Goal: Task Accomplishment & Management: Use online tool/utility

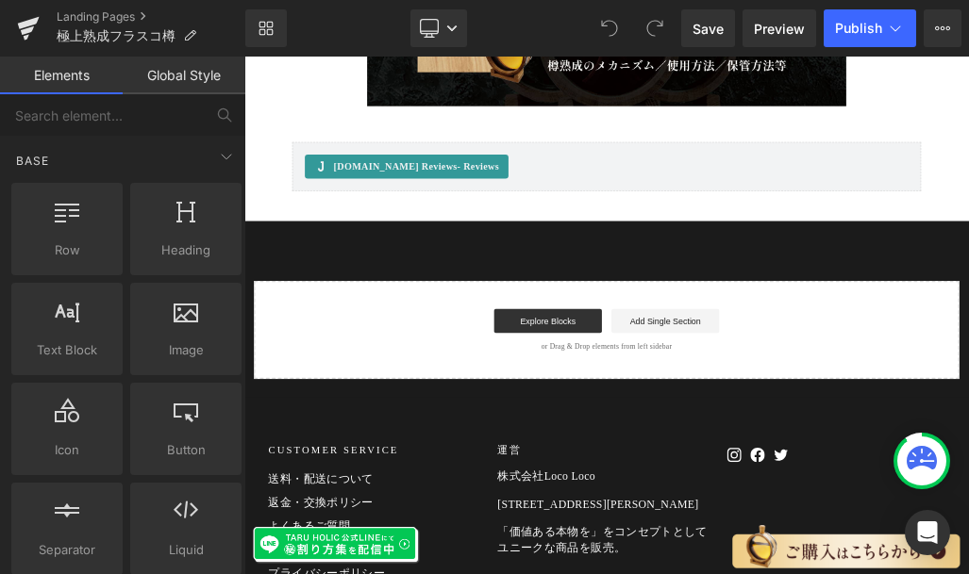
scroll to position [12283, 0]
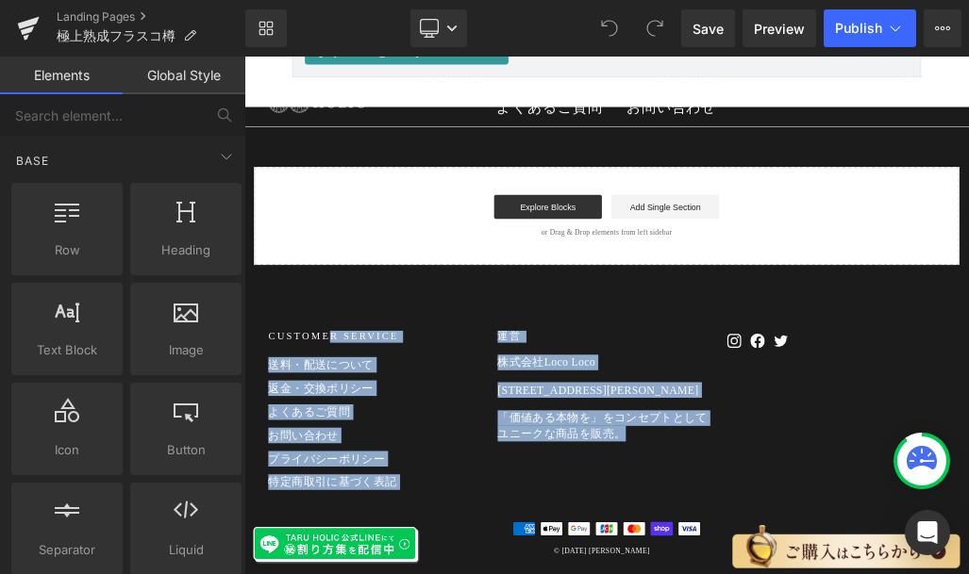
drag, startPoint x: 281, startPoint y: 468, endPoint x: 1026, endPoint y: 678, distance: 774.3
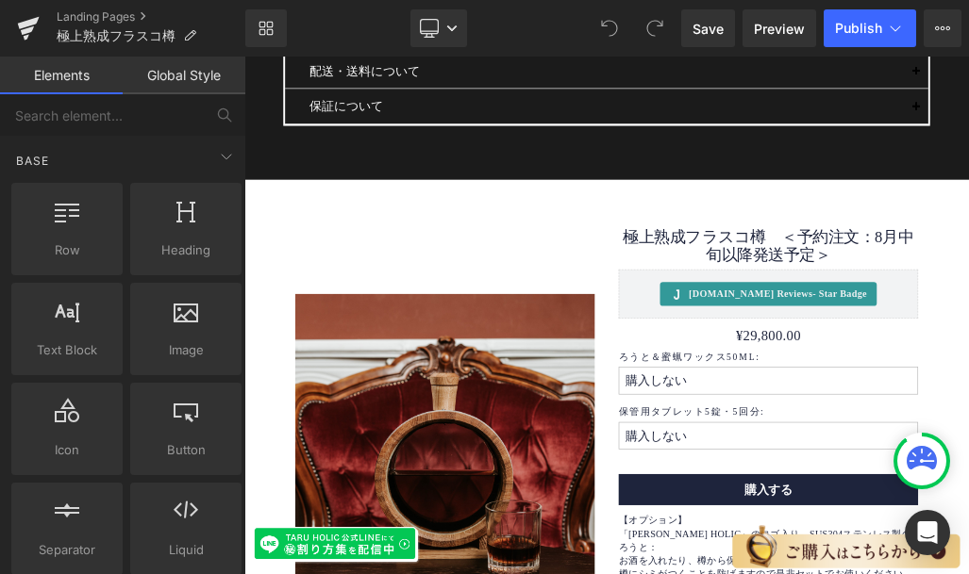
scroll to position [10468, 0]
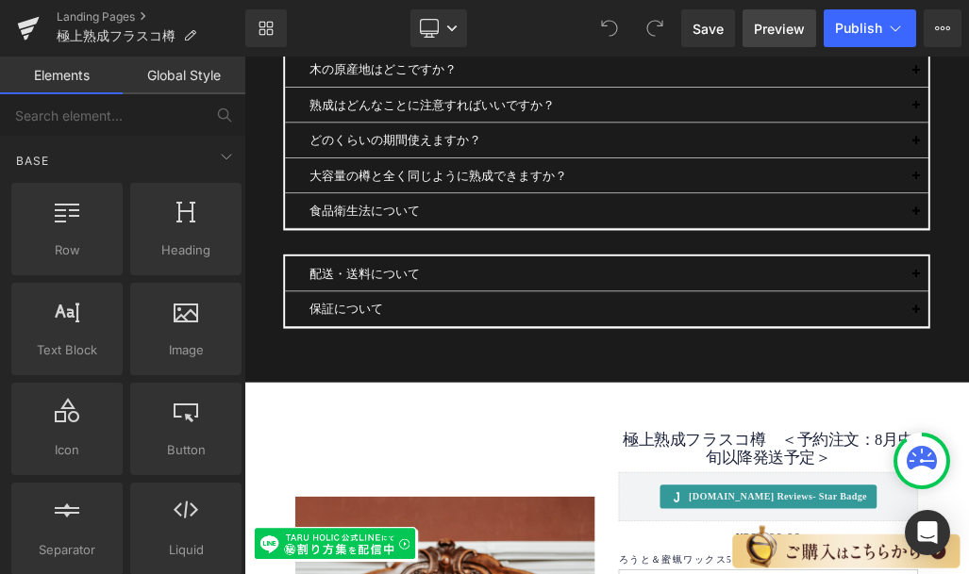
click at [768, 30] on span "Preview" at bounding box center [779, 29] width 51 height 20
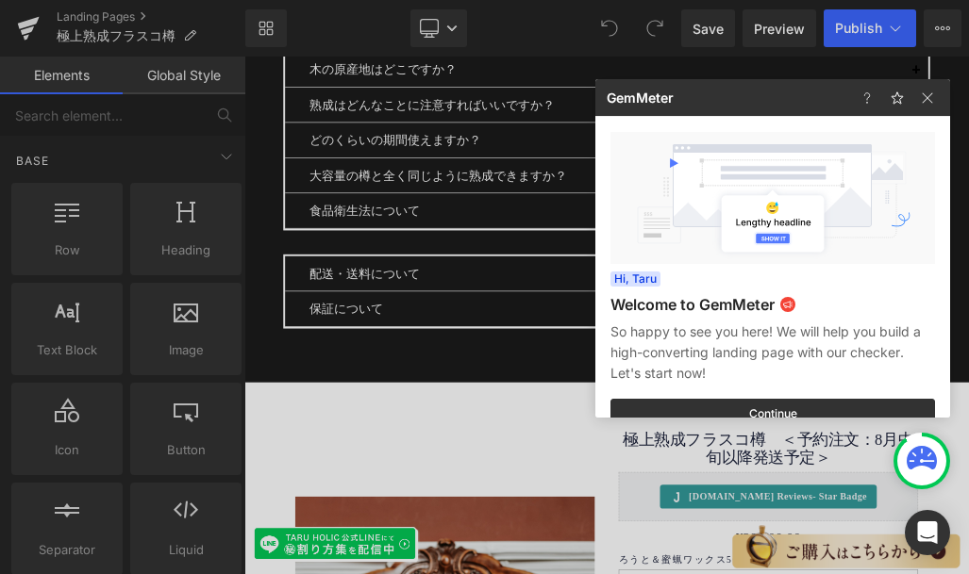
click at [82, 19] on div at bounding box center [484, 287] width 969 height 574
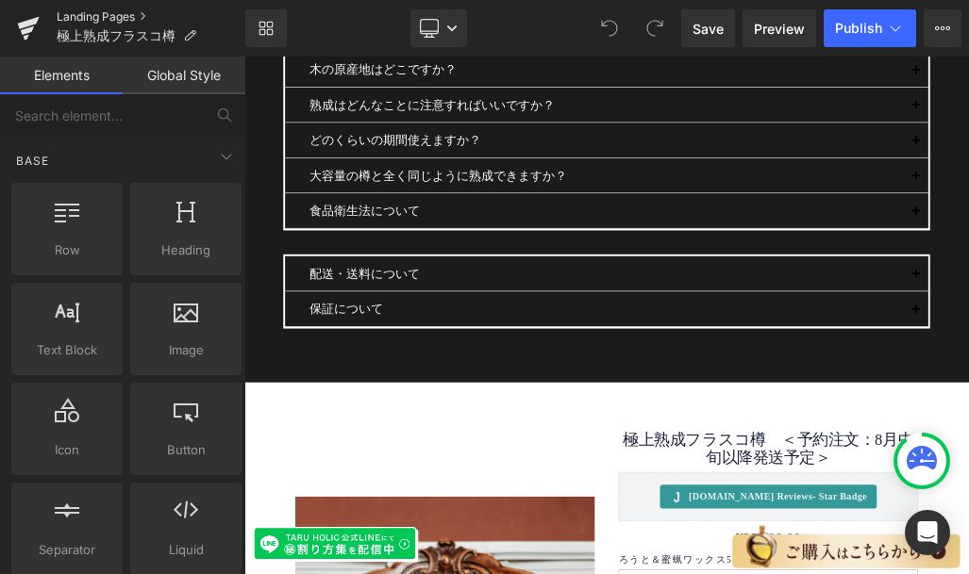
click at [75, 16] on link "Landing Pages" at bounding box center [151, 16] width 189 height 15
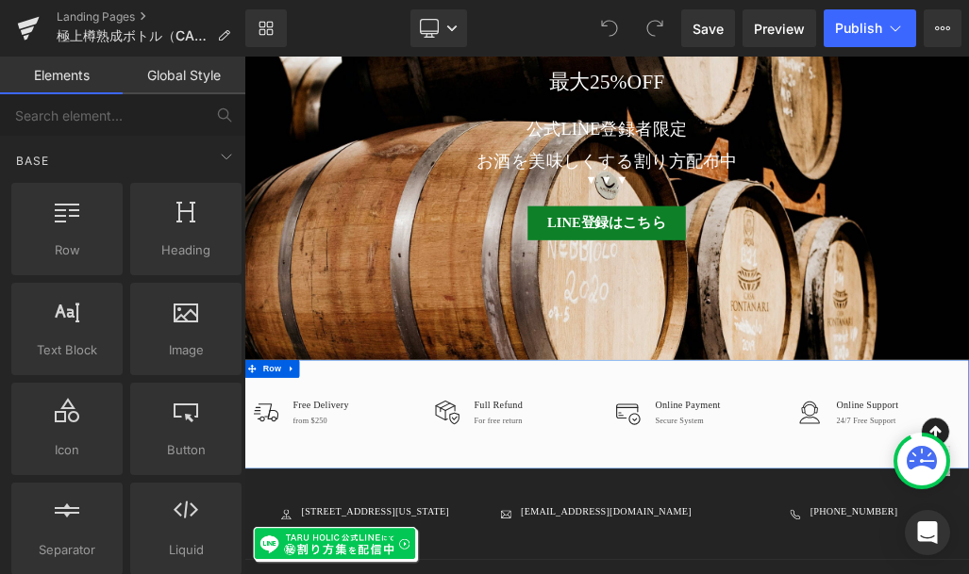
scroll to position [13505, 0]
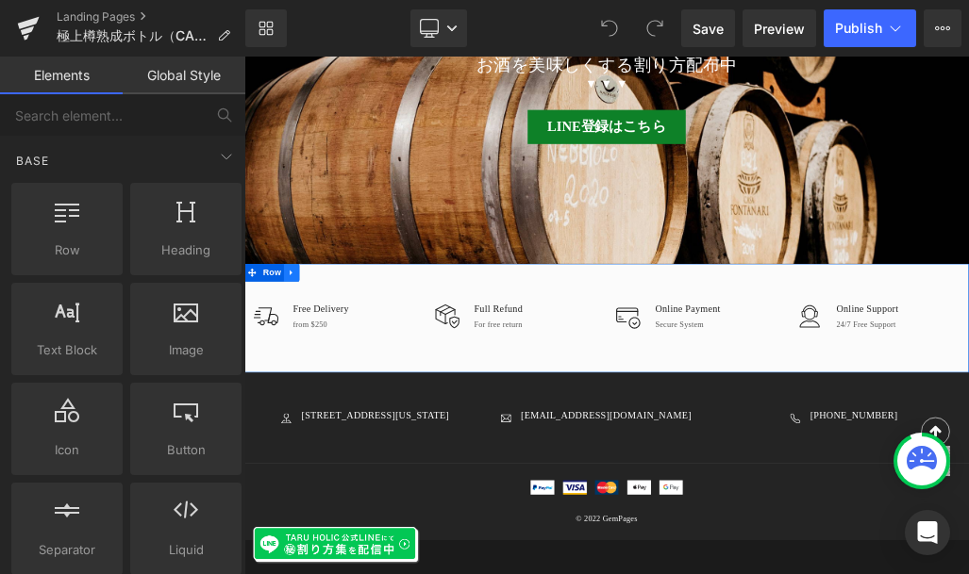
click at [316, 394] on icon at bounding box center [318, 398] width 4 height 8
click at [361, 391] on icon at bounding box center [367, 397] width 13 height 13
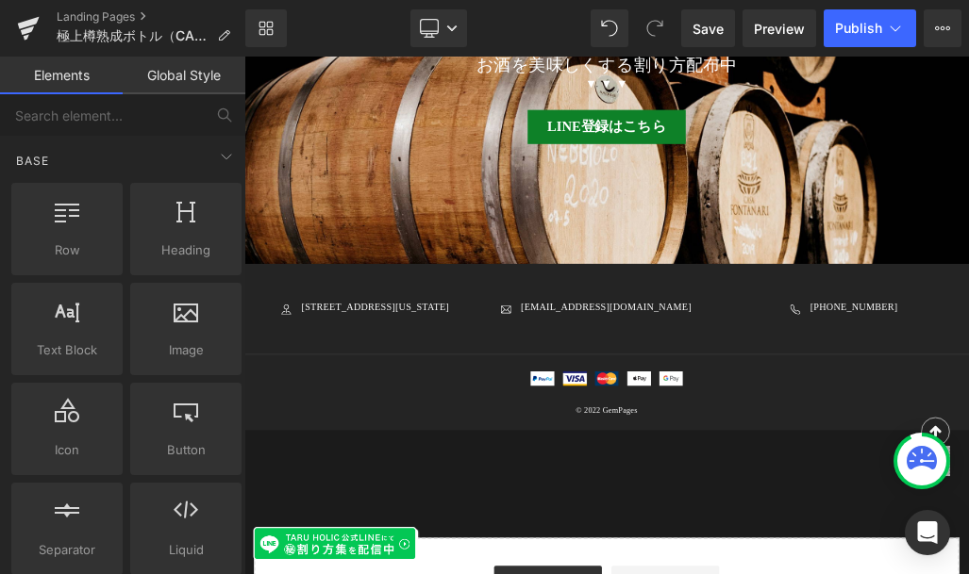
scroll to position [13476, 0]
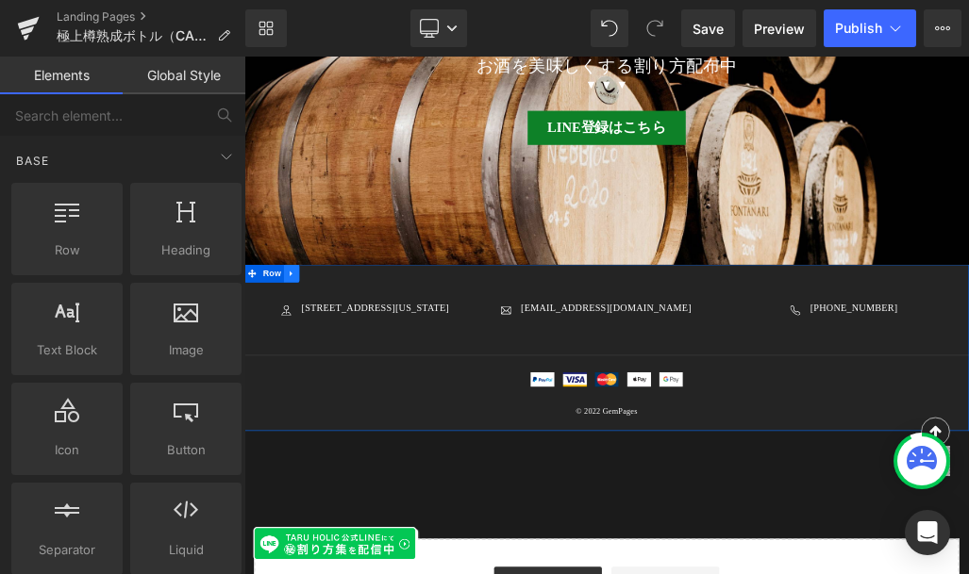
click at [316, 394] on icon at bounding box center [318, 398] width 4 height 8
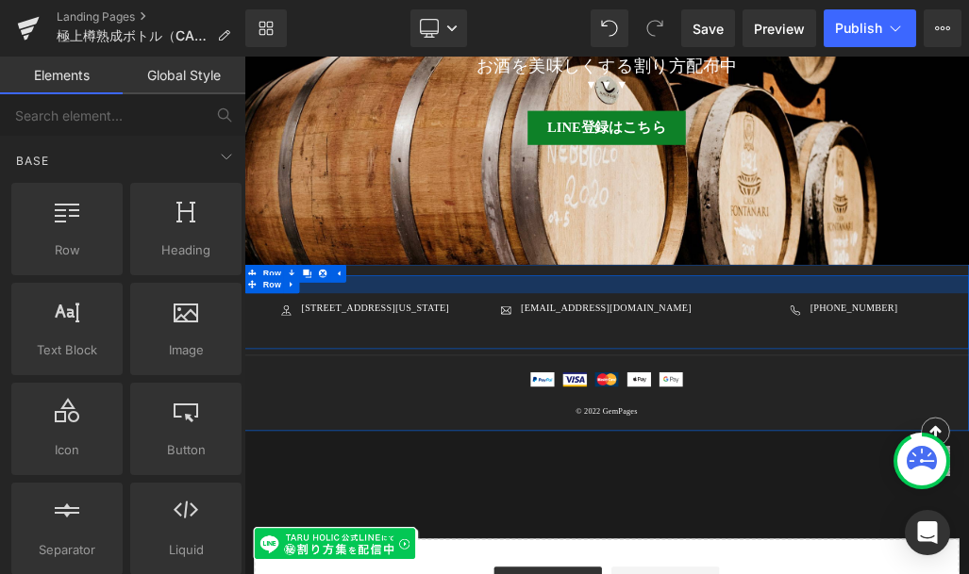
click at [366, 401] on div at bounding box center [814, 415] width 1141 height 28
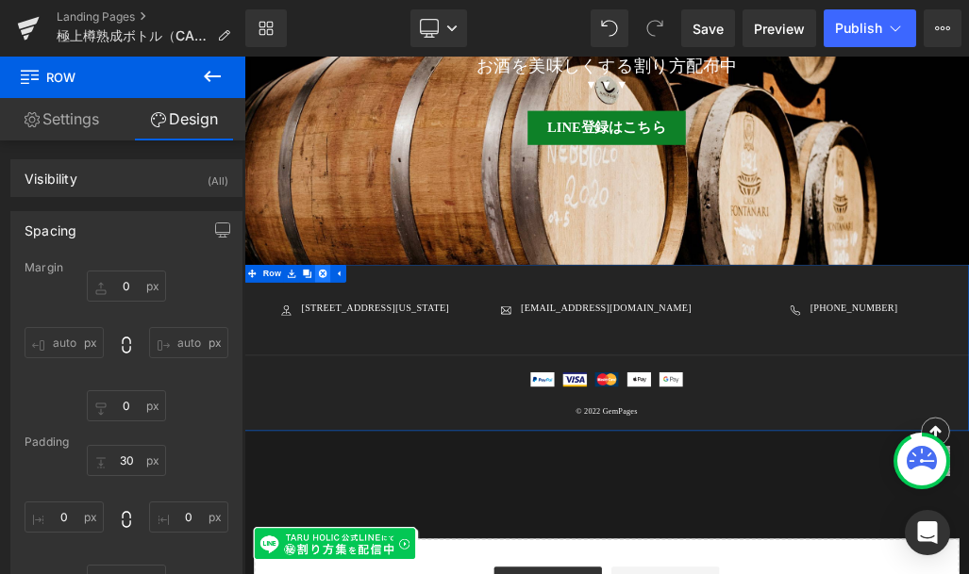
click at [361, 391] on icon at bounding box center [367, 397] width 13 height 13
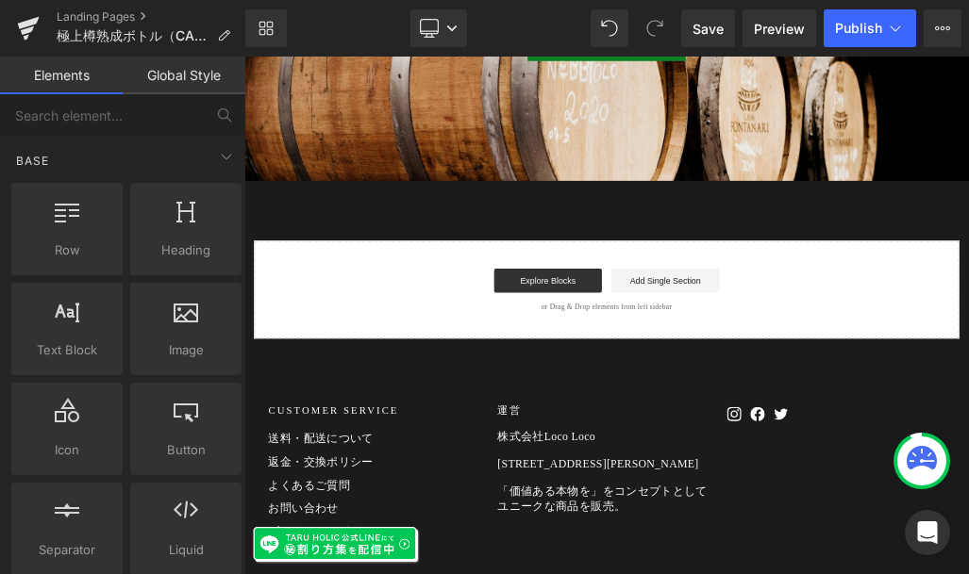
scroll to position [13532, 0]
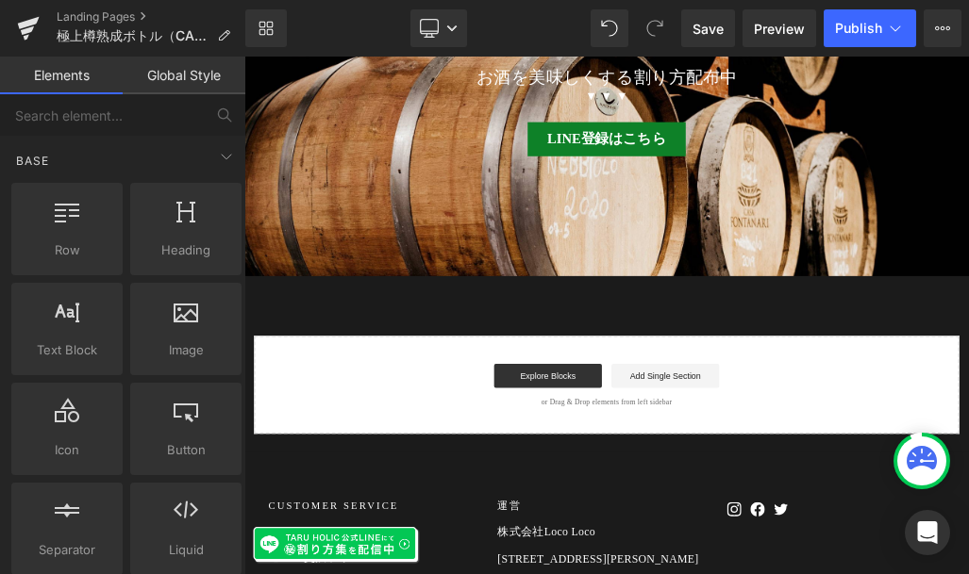
scroll to position [13381, 0]
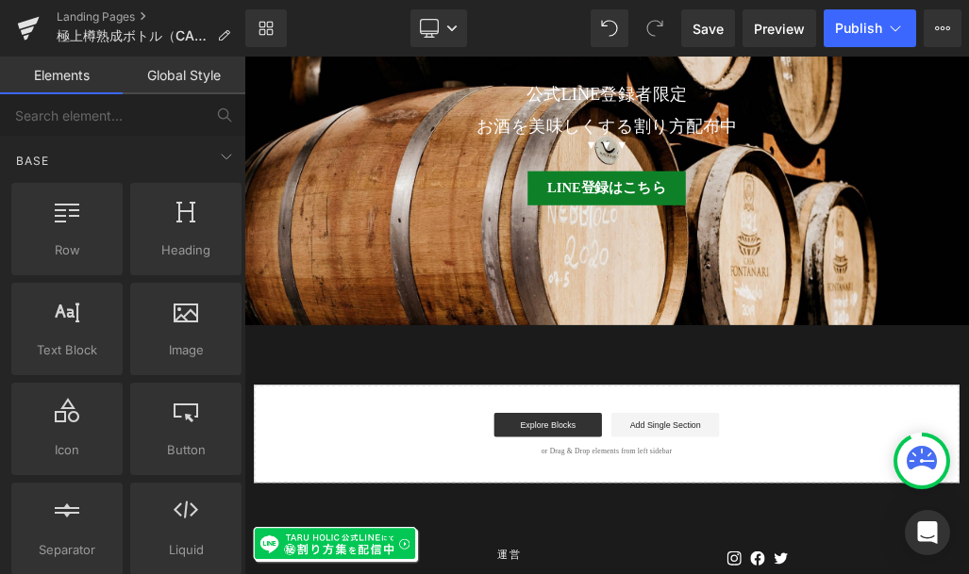
drag, startPoint x: 306, startPoint y: 531, endPoint x: 326, endPoint y: 611, distance: 82.8
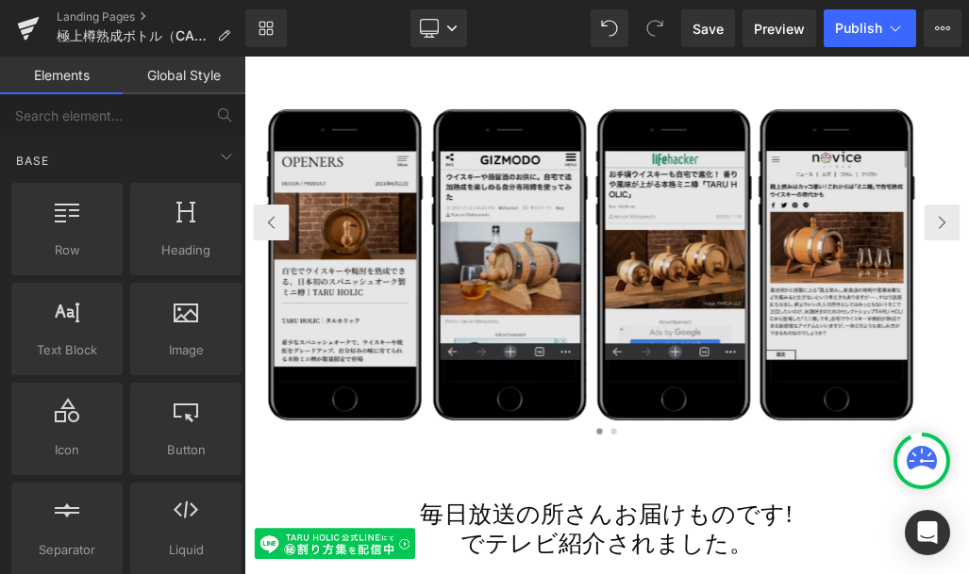
scroll to position [2053, 0]
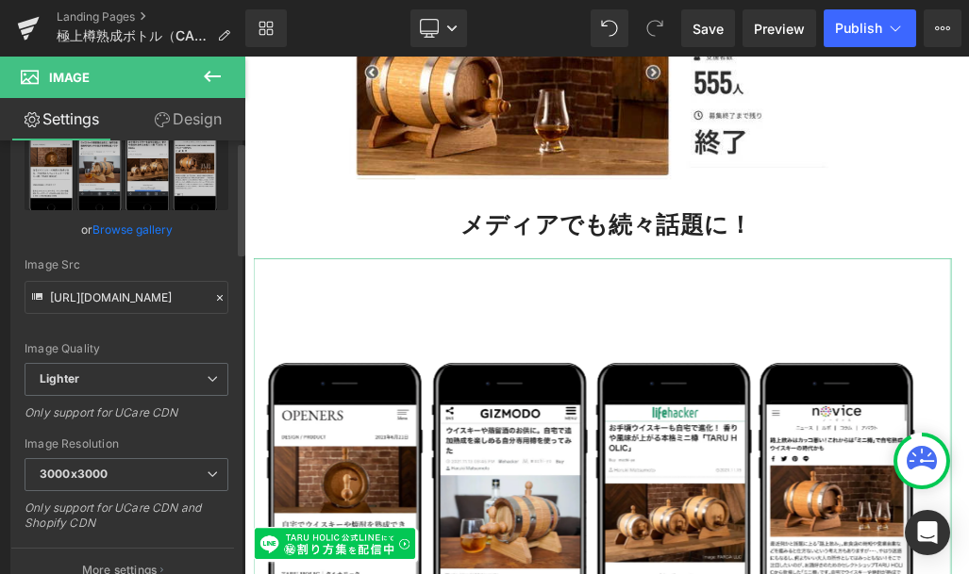
scroll to position [4, 0]
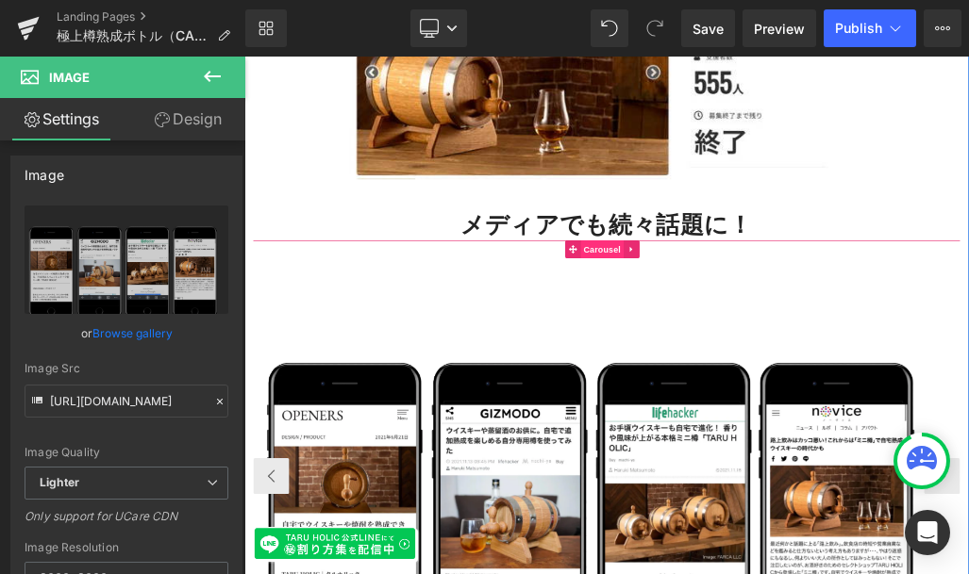
click at [801, 346] on span "Carousel" at bounding box center [808, 360] width 68 height 28
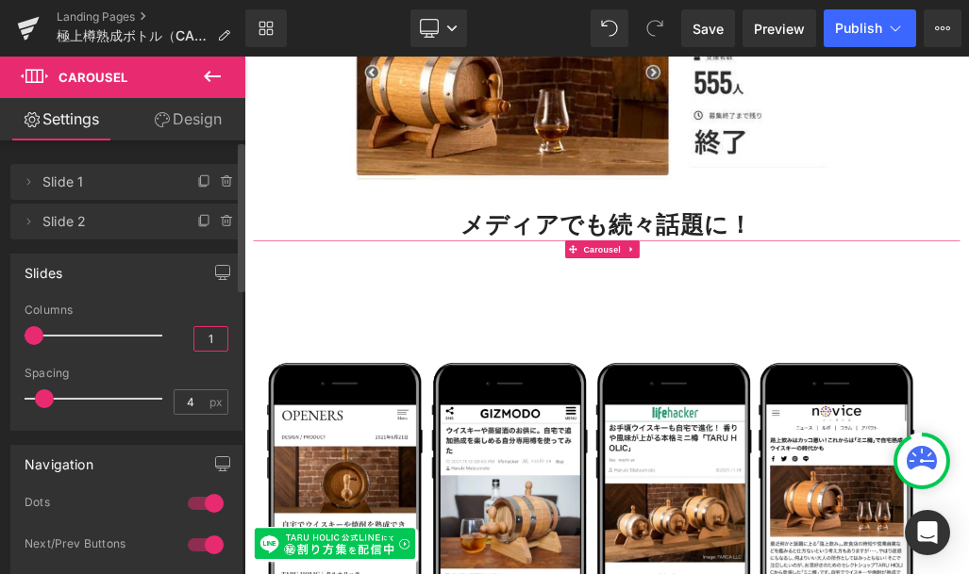
drag, startPoint x: 194, startPoint y: 340, endPoint x: 179, endPoint y: 339, distance: 15.1
click at [194, 338] on input "1" at bounding box center [210, 339] width 33 height 24
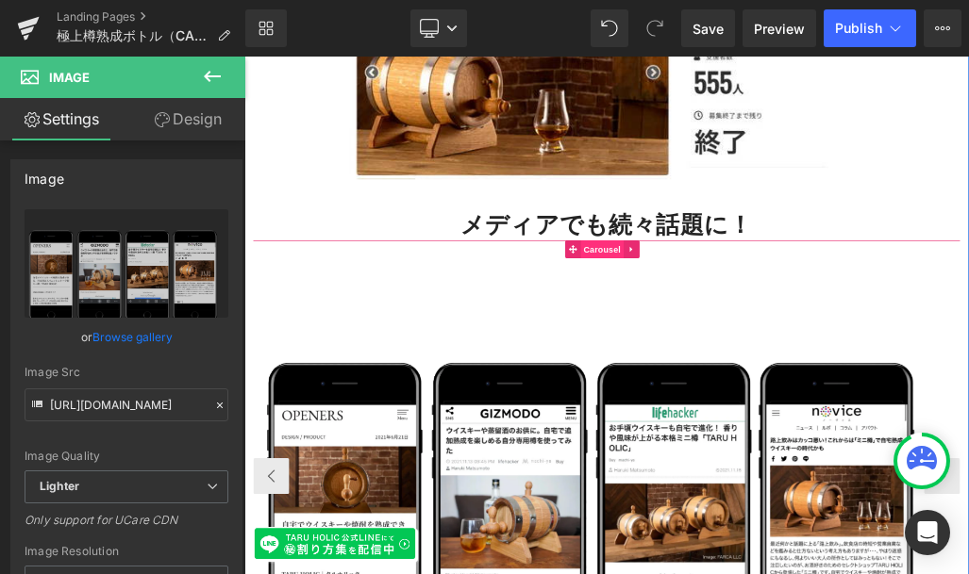
click at [796, 350] on span "Carousel" at bounding box center [808, 360] width 68 height 28
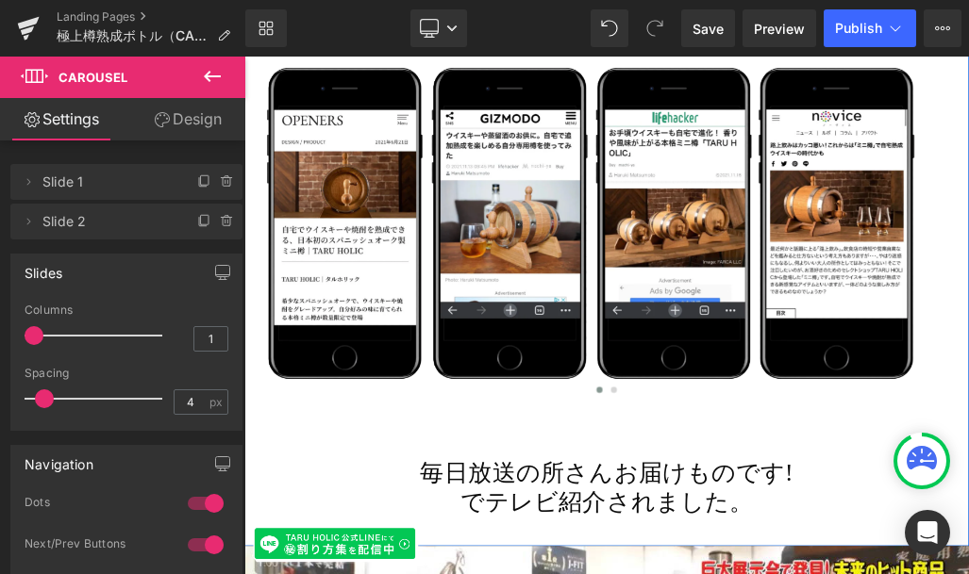
scroll to position [2494, 0]
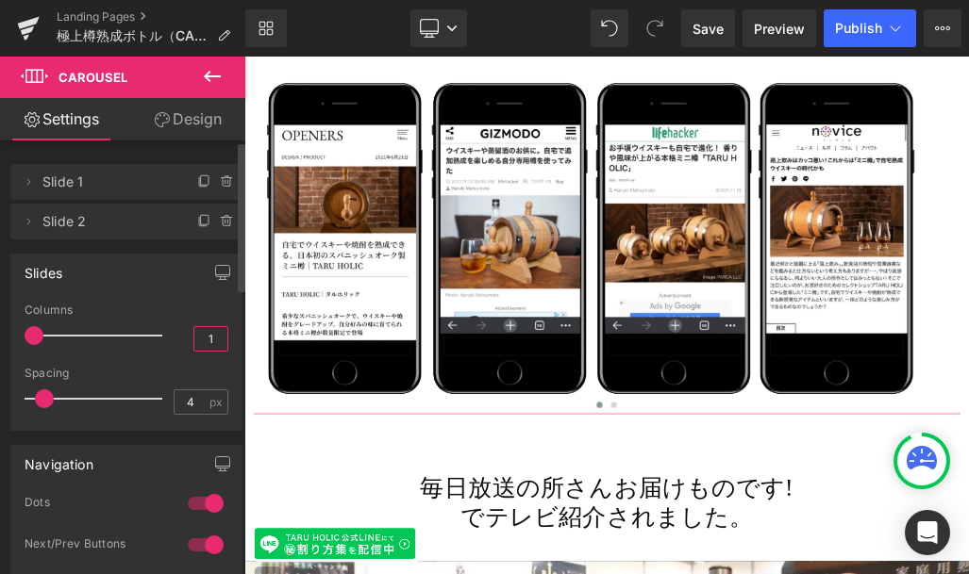
drag, startPoint x: 213, startPoint y: 334, endPoint x: 187, endPoint y: 334, distance: 26.4
click at [194, 334] on input "1" at bounding box center [210, 339] width 33 height 24
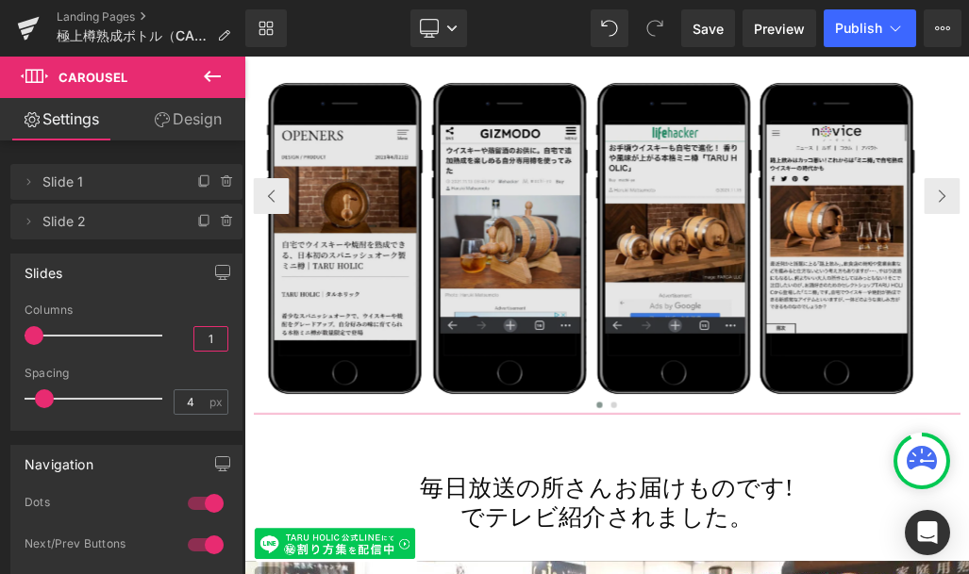
type input "2"
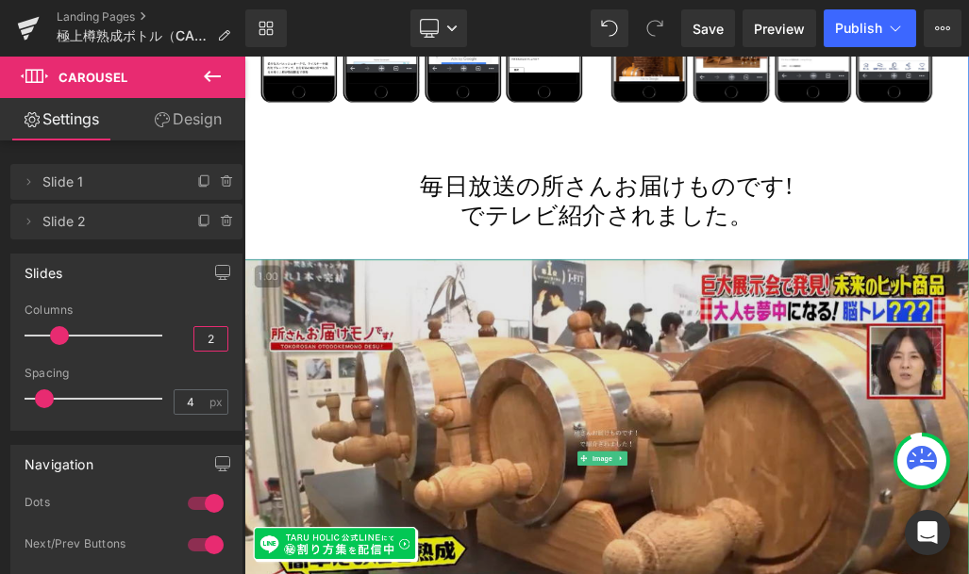
scroll to position [2244, 0]
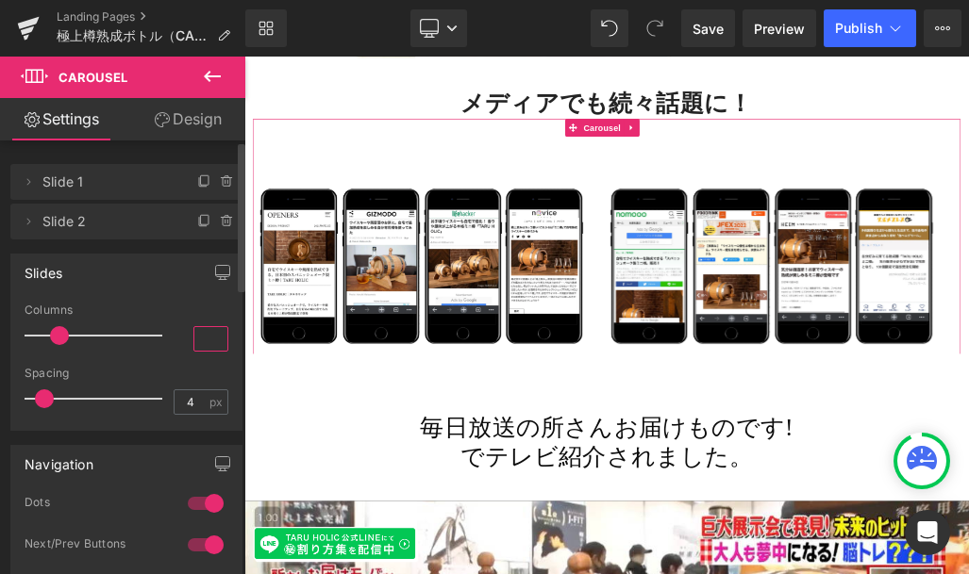
type input "1"
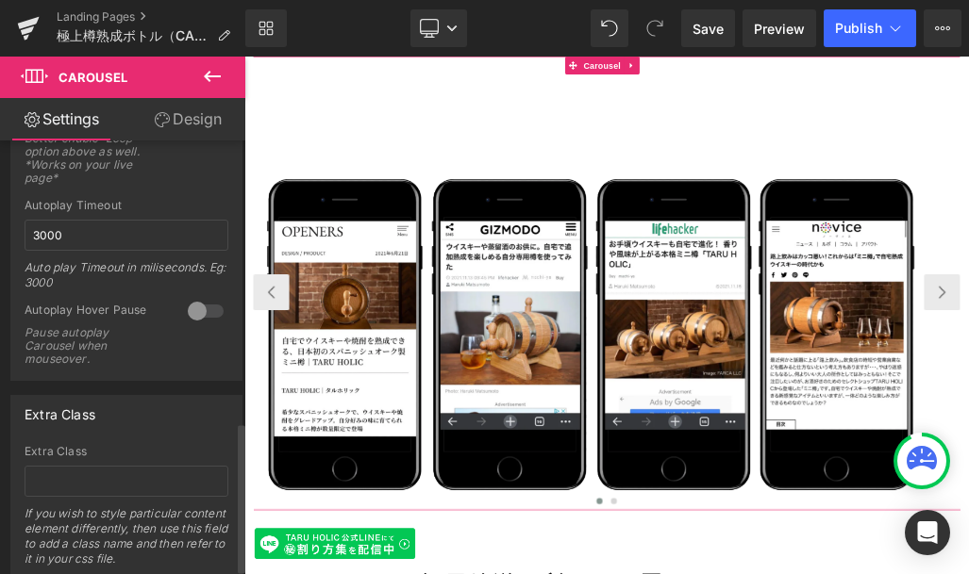
scroll to position [826, 0]
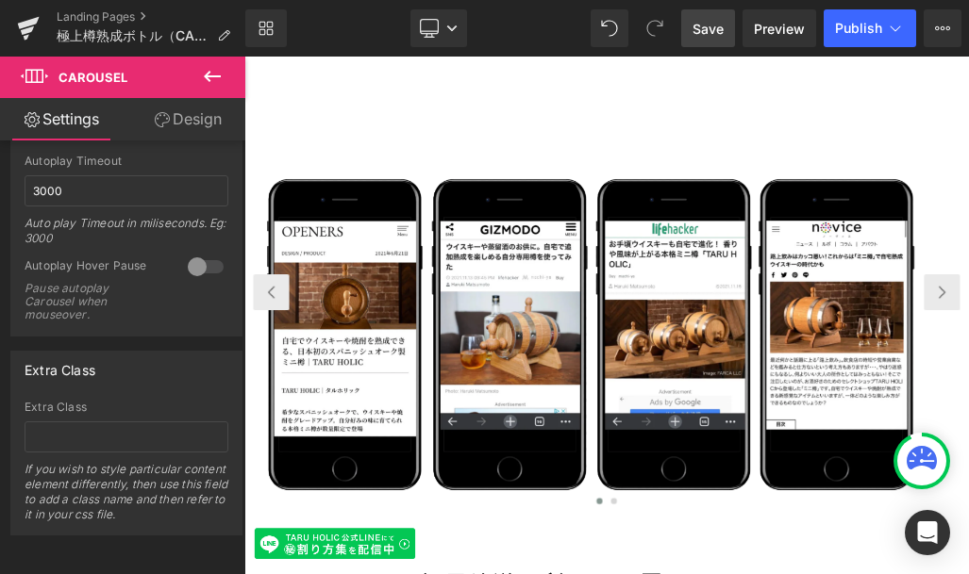
click at [703, 32] on span "Save" at bounding box center [707, 29] width 31 height 20
click at [771, 24] on span "Preview" at bounding box center [779, 29] width 51 height 20
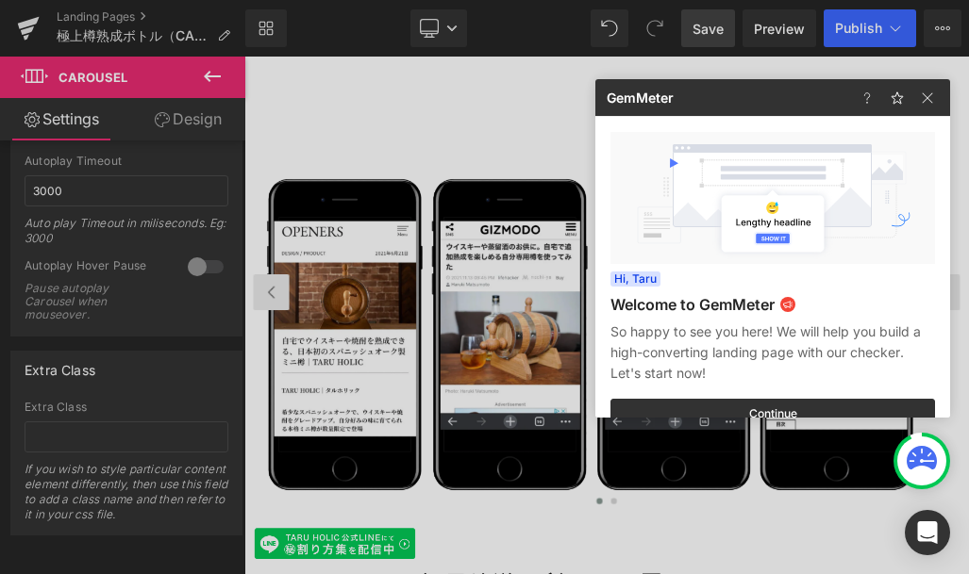
click at [103, 14] on div at bounding box center [484, 287] width 969 height 574
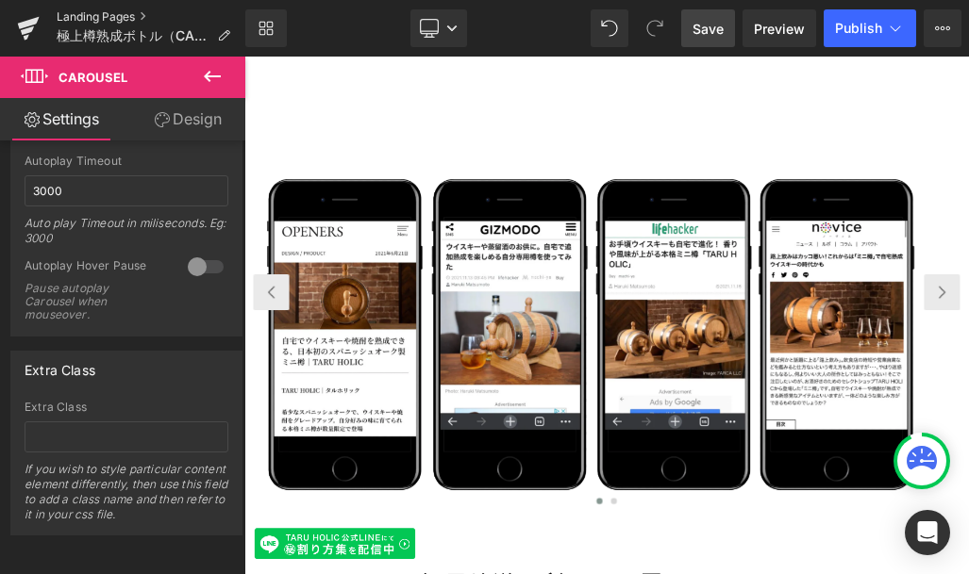
click at [74, 14] on link "Landing Pages" at bounding box center [151, 16] width 189 height 15
